Goal: Browse casually: Explore the website without a specific task or goal

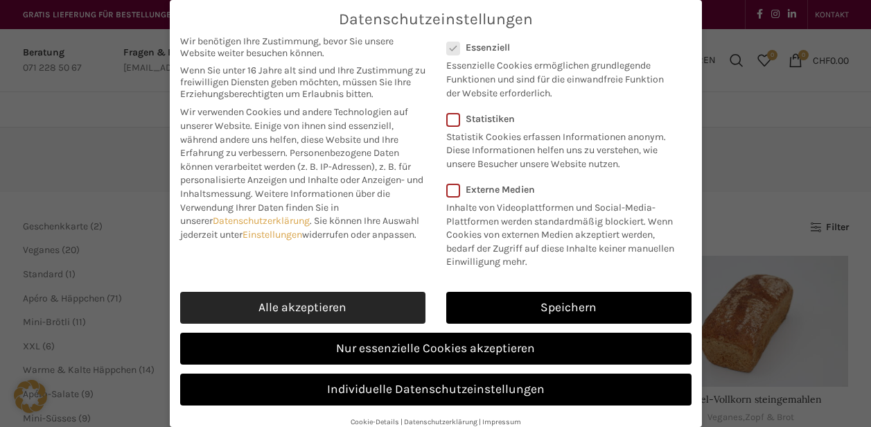
click at [301, 320] on link "Alle akzeptieren" at bounding box center [302, 308] width 245 height 32
checkbox input "true"
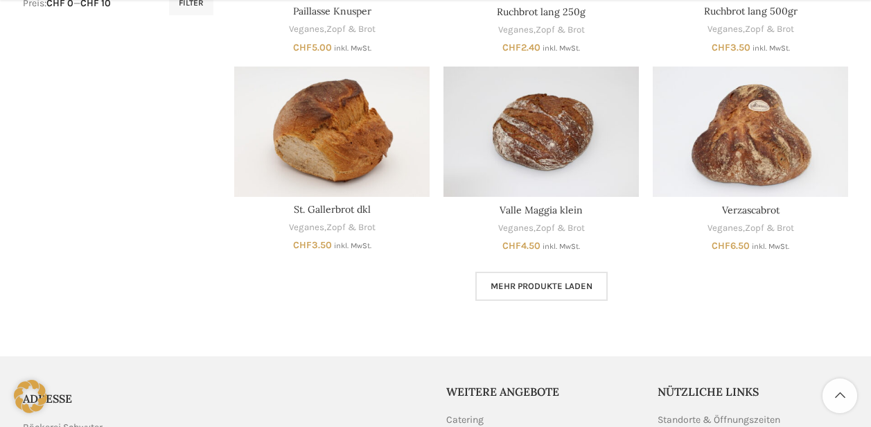
scroll to position [790, 0]
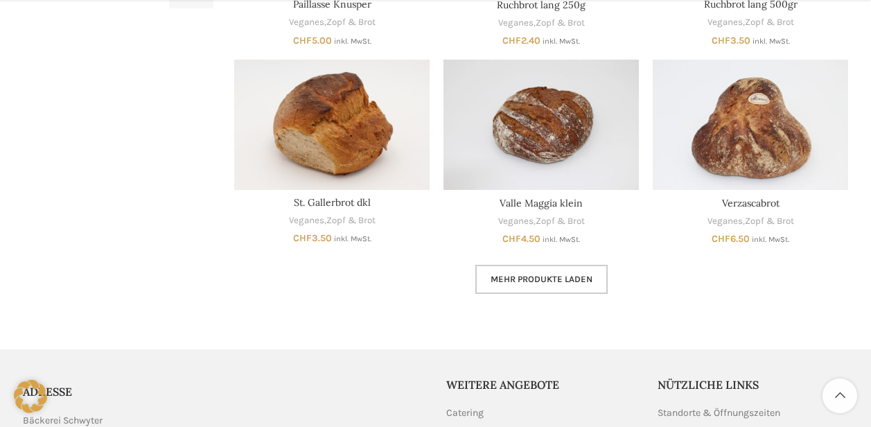
click at [538, 278] on span "Mehr Produkte laden" at bounding box center [541, 279] width 102 height 11
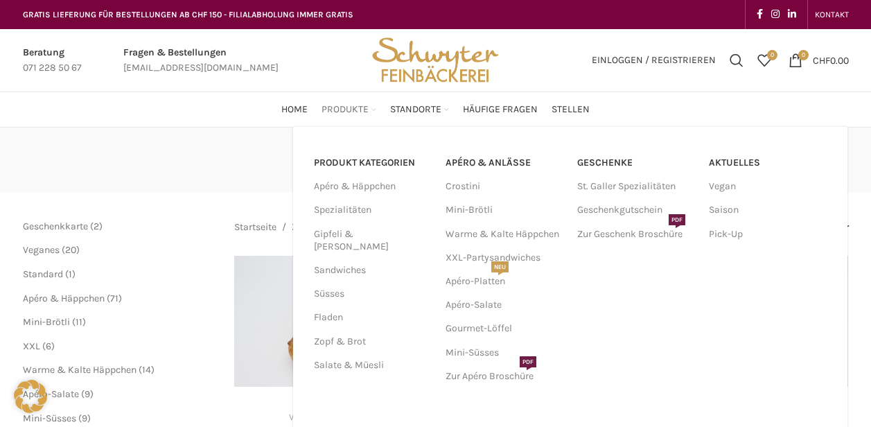
click at [353, 107] on span "Produkte" at bounding box center [344, 109] width 47 height 13
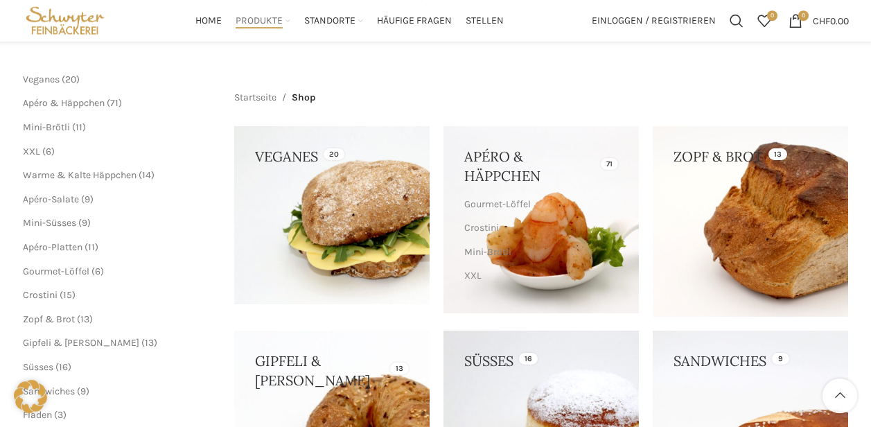
scroll to position [143, 0]
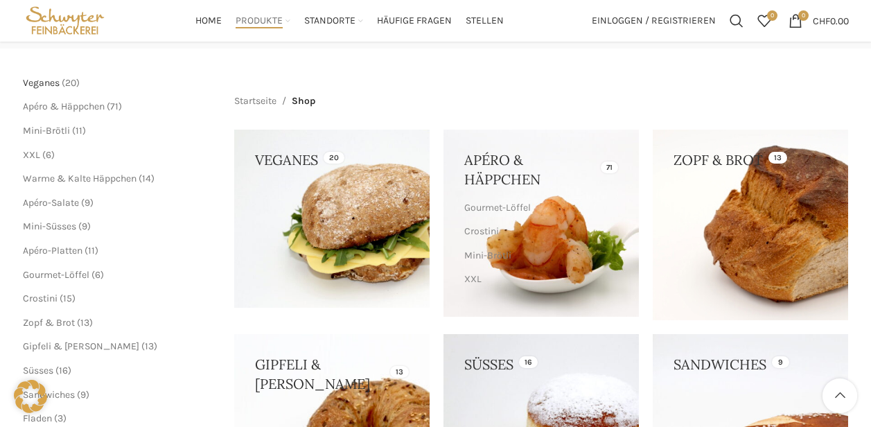
click at [51, 80] on span "Veganes" at bounding box center [41, 83] width 37 height 12
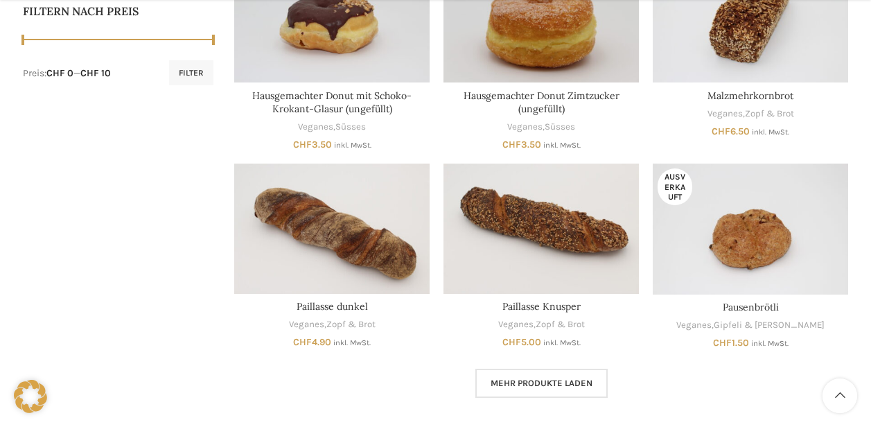
scroll to position [790, 0]
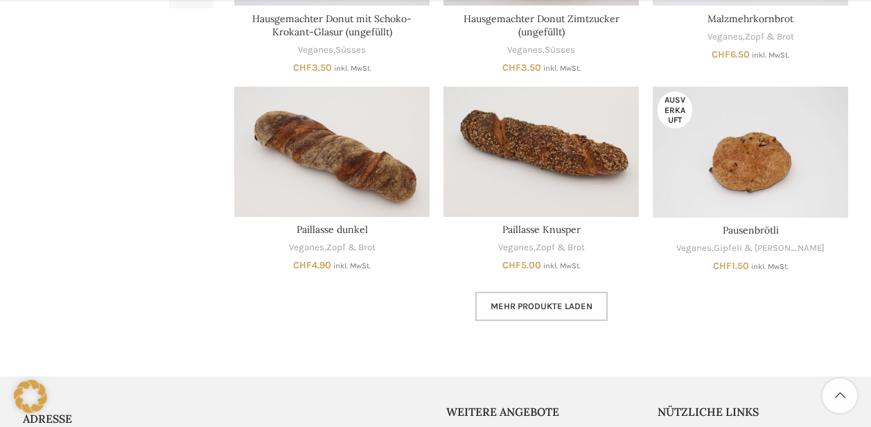
click at [557, 309] on span "Mehr Produkte laden" at bounding box center [541, 306] width 102 height 11
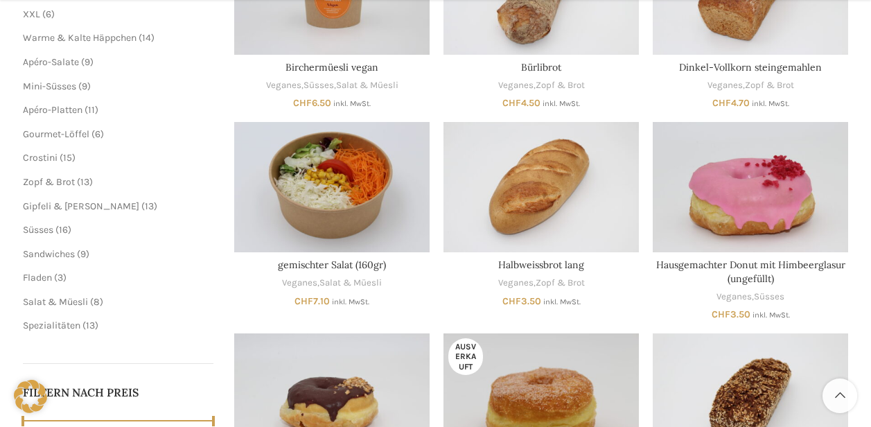
scroll to position [339, 0]
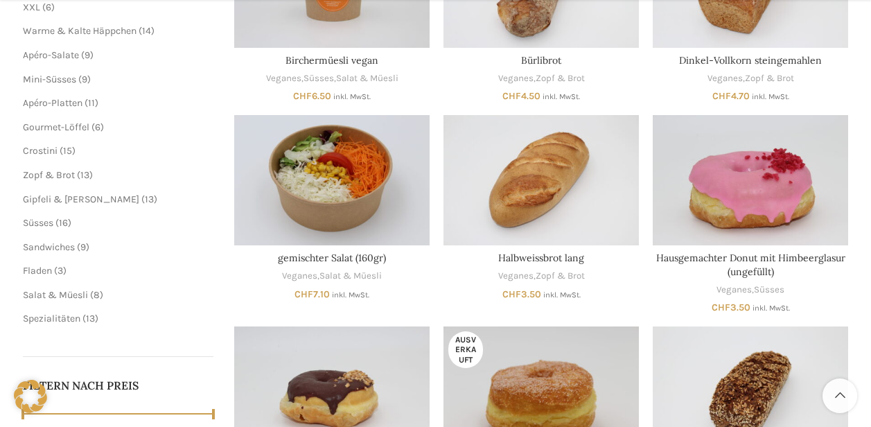
click at [75, 175] on span "13 13 Produkte" at bounding box center [84, 175] width 18 height 12
click at [46, 175] on span "Zopf & Brot" at bounding box center [49, 175] width 52 height 12
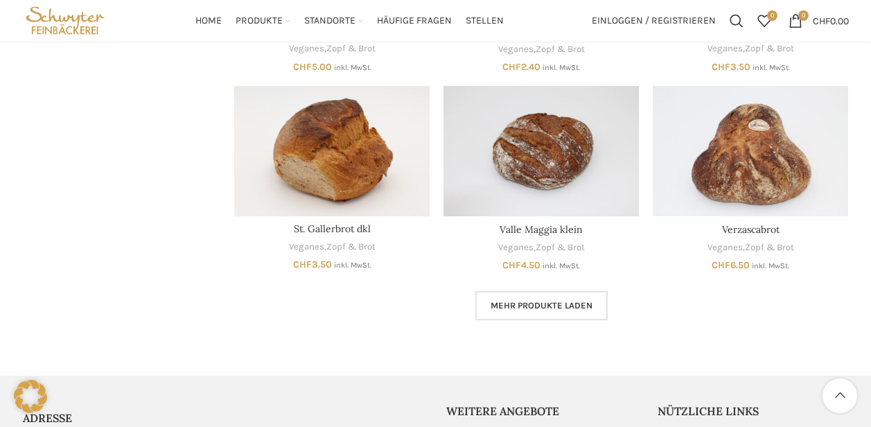
scroll to position [748, 0]
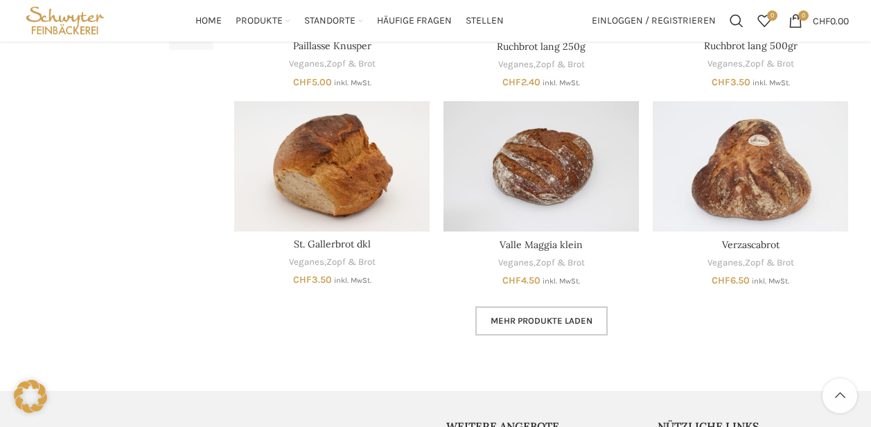
click at [491, 321] on span "Mehr Produkte laden" at bounding box center [541, 320] width 102 height 11
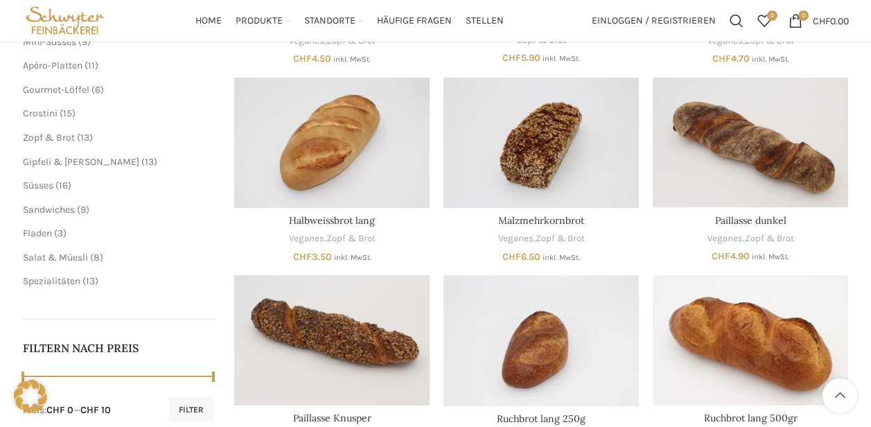
scroll to position [374, 0]
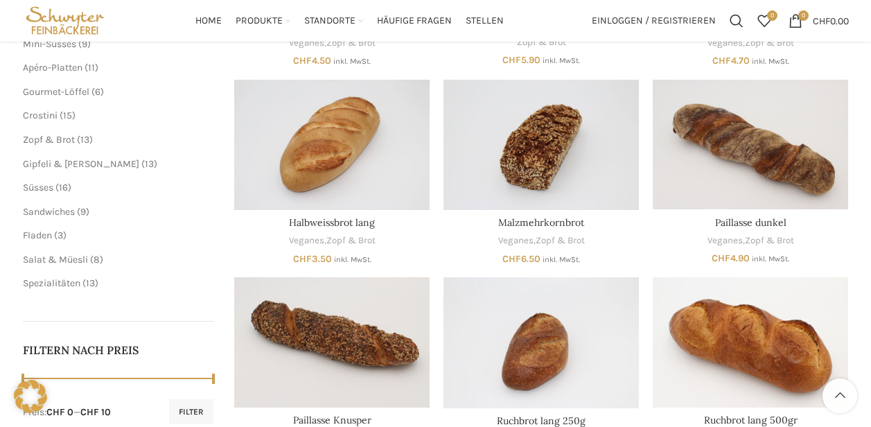
click at [59, 188] on span "16 16 Produkte" at bounding box center [62, 187] width 18 height 12
click at [32, 185] on span "Süsses" at bounding box center [38, 187] width 30 height 12
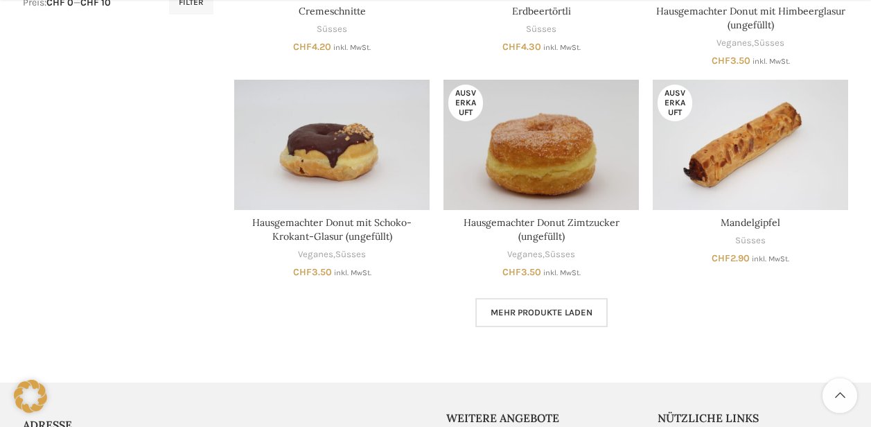
scroll to position [790, 0]
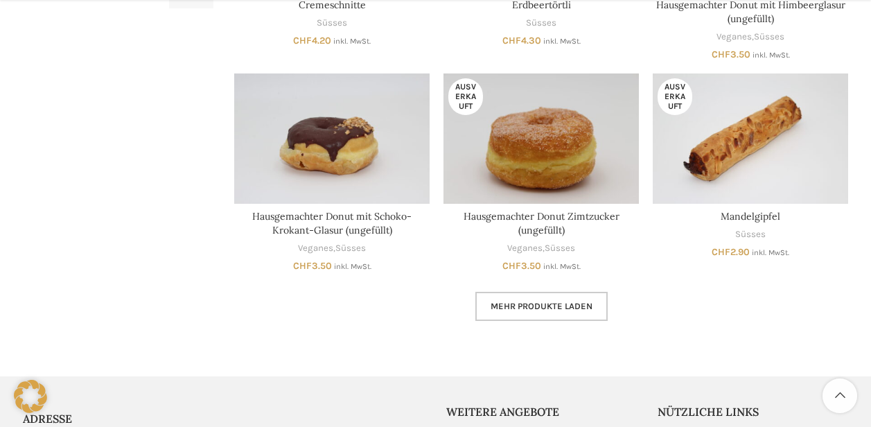
click at [555, 303] on span "Mehr Produkte laden" at bounding box center [541, 306] width 102 height 11
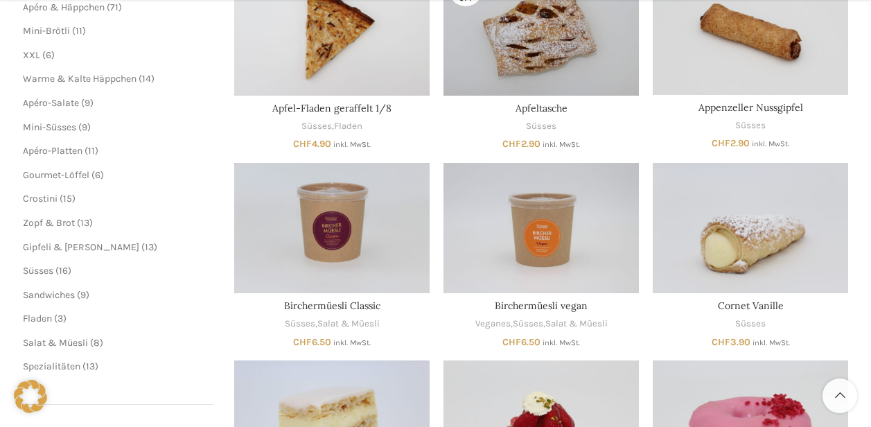
scroll to position [332, 0]
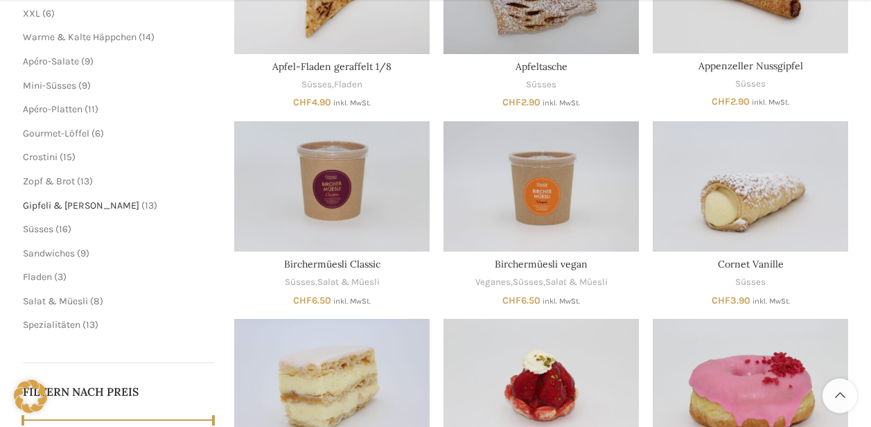
click at [62, 204] on span "Gipfeli & [PERSON_NAME]" at bounding box center [81, 205] width 116 height 12
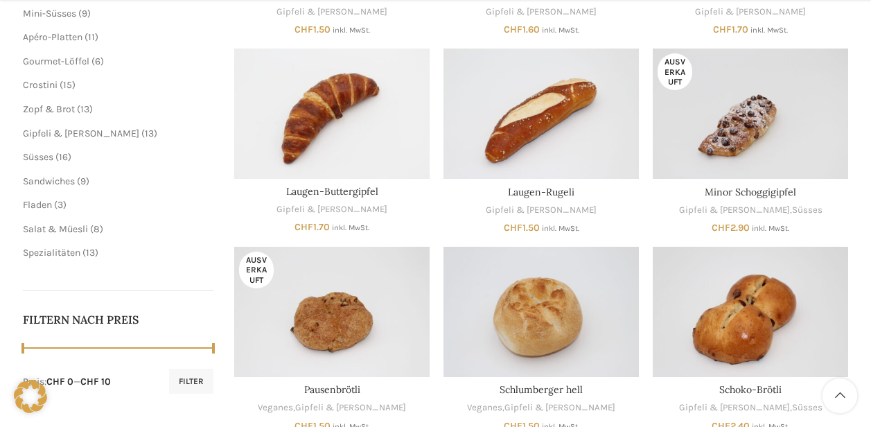
scroll to position [416, 0]
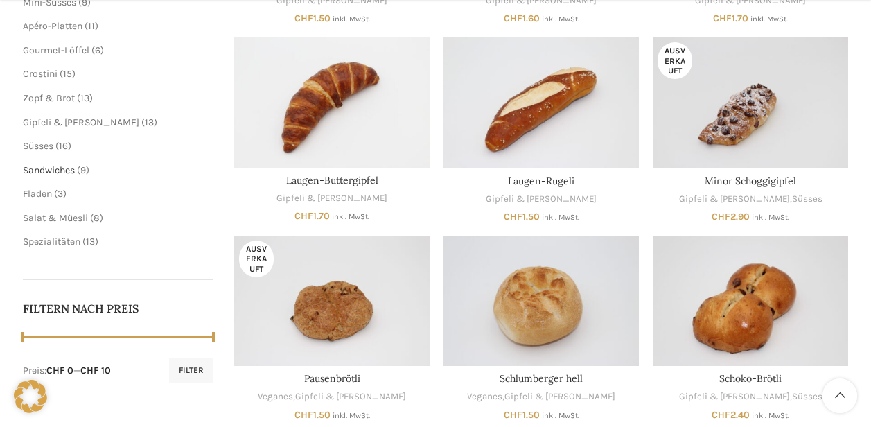
click at [62, 171] on span "Sandwiches" at bounding box center [49, 170] width 52 height 12
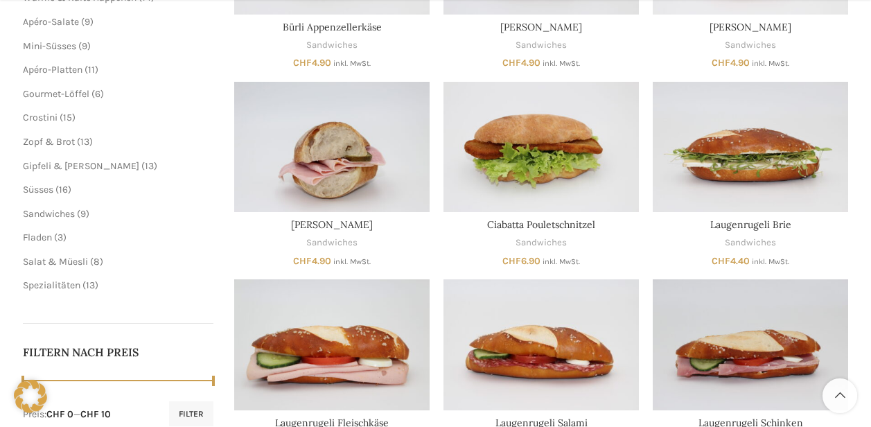
scroll to position [374, 0]
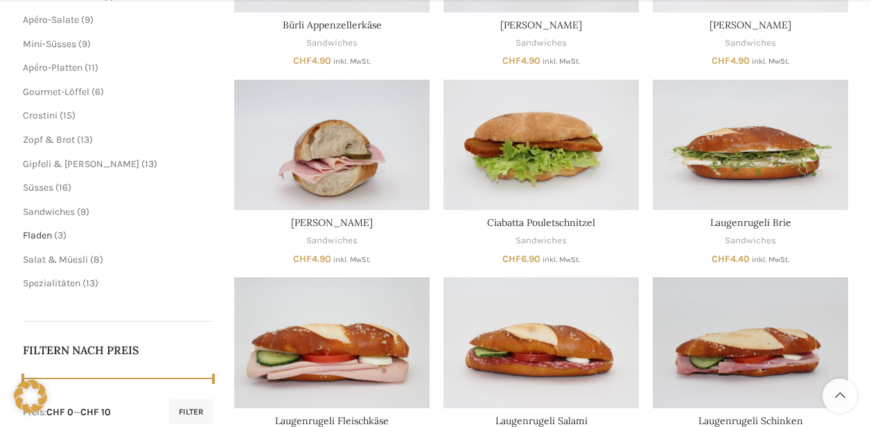
click at [43, 236] on span "Fladen" at bounding box center [37, 235] width 29 height 12
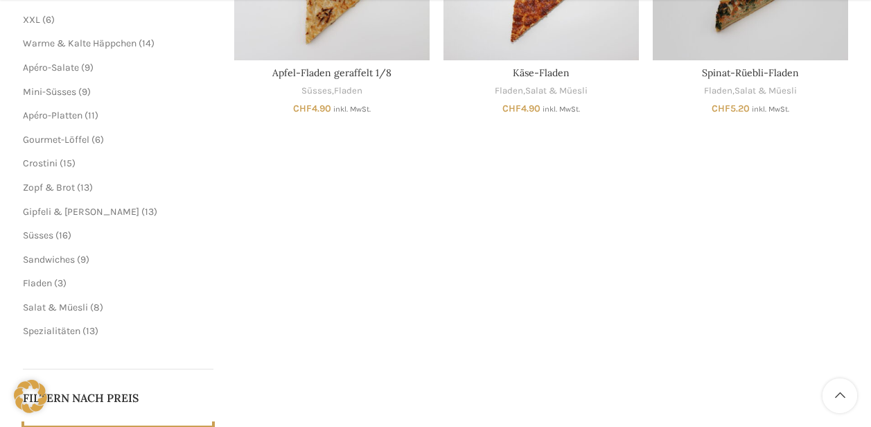
scroll to position [332, 0]
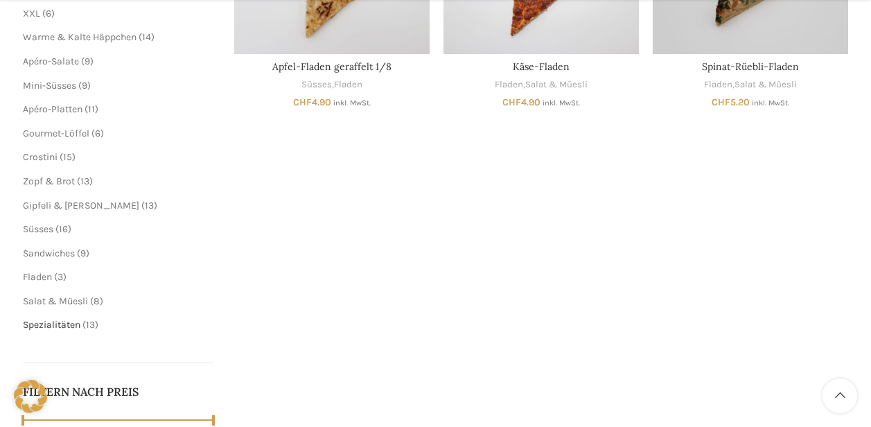
click at [71, 325] on span "Spezialitäten" at bounding box center [51, 325] width 57 height 12
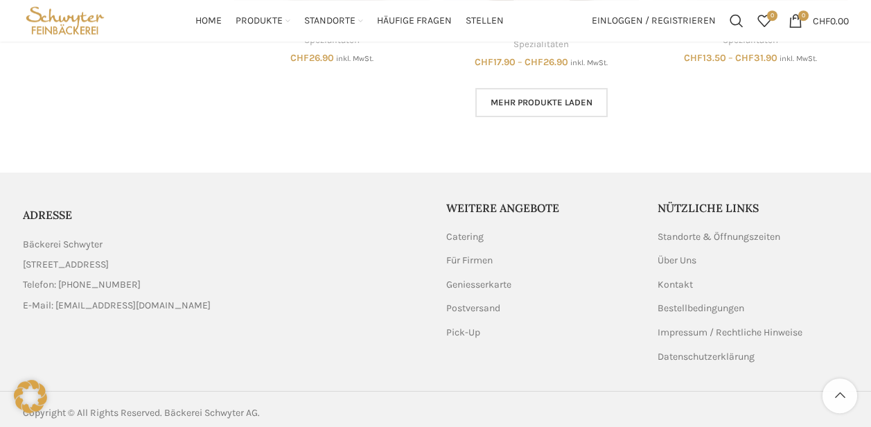
scroll to position [1137, 0]
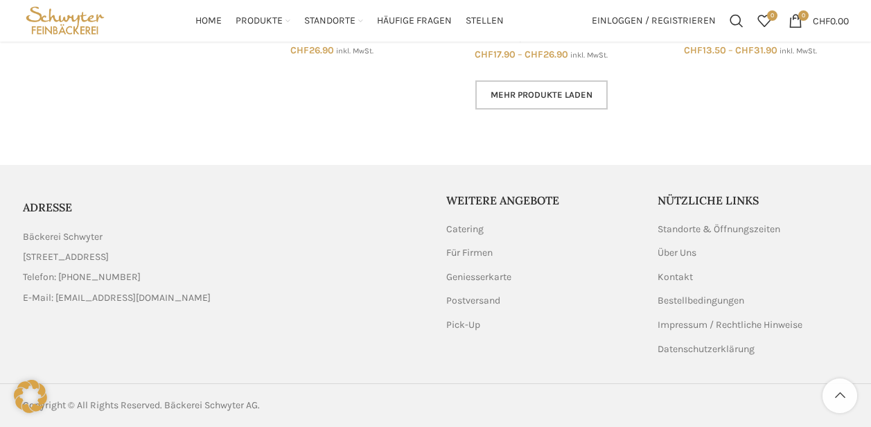
click at [561, 83] on link "Mehr Produkte laden" at bounding box center [541, 94] width 132 height 29
